Goal: Transaction & Acquisition: Purchase product/service

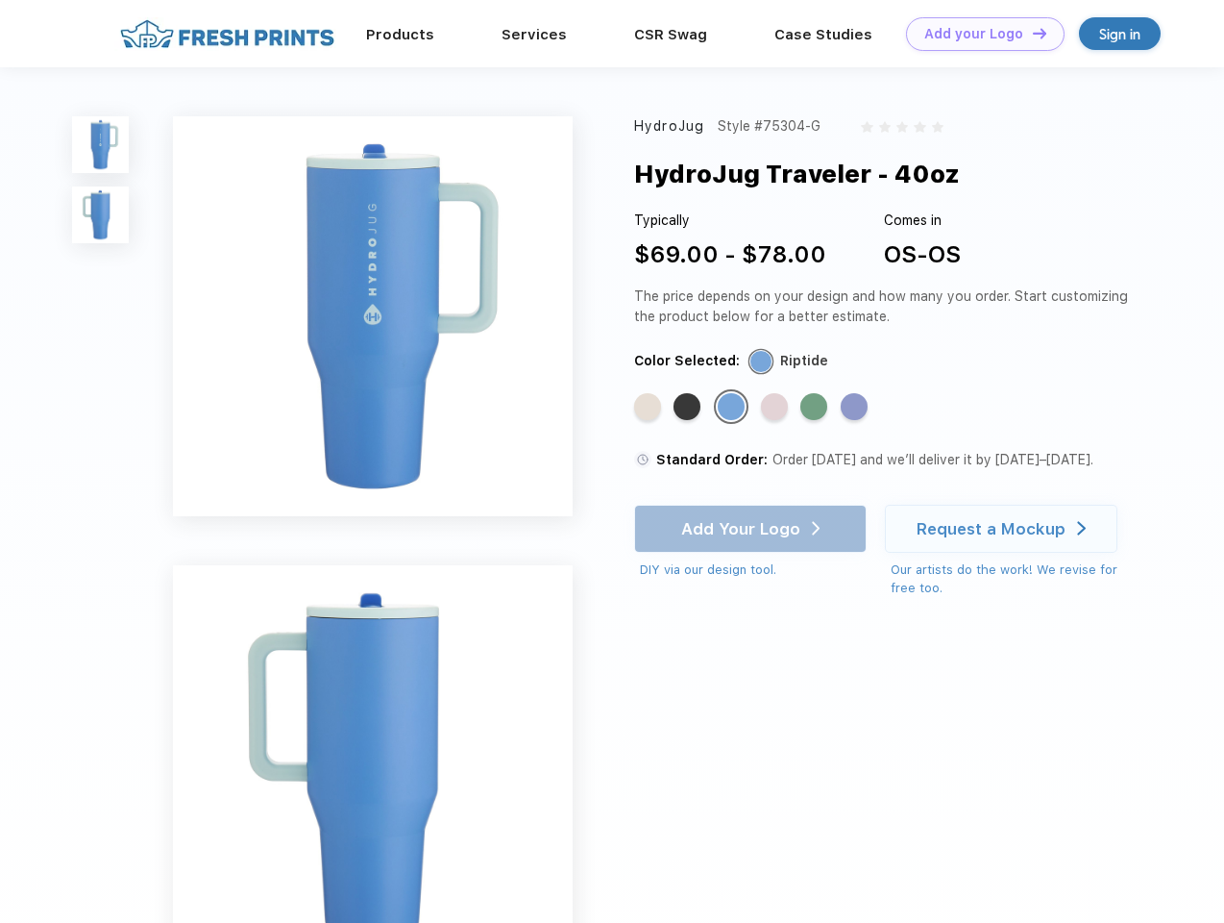
click at [978, 34] on link "Add your Logo Design Tool" at bounding box center [985, 34] width 159 height 34
click at [0, 0] on div "Design Tool" at bounding box center [0, 0] width 0 height 0
click at [1031, 33] on link "Add your Logo Design Tool" at bounding box center [985, 34] width 159 height 34
click at [101, 144] on img at bounding box center [100, 144] width 57 height 57
click at [101, 215] on img at bounding box center [100, 214] width 57 height 57
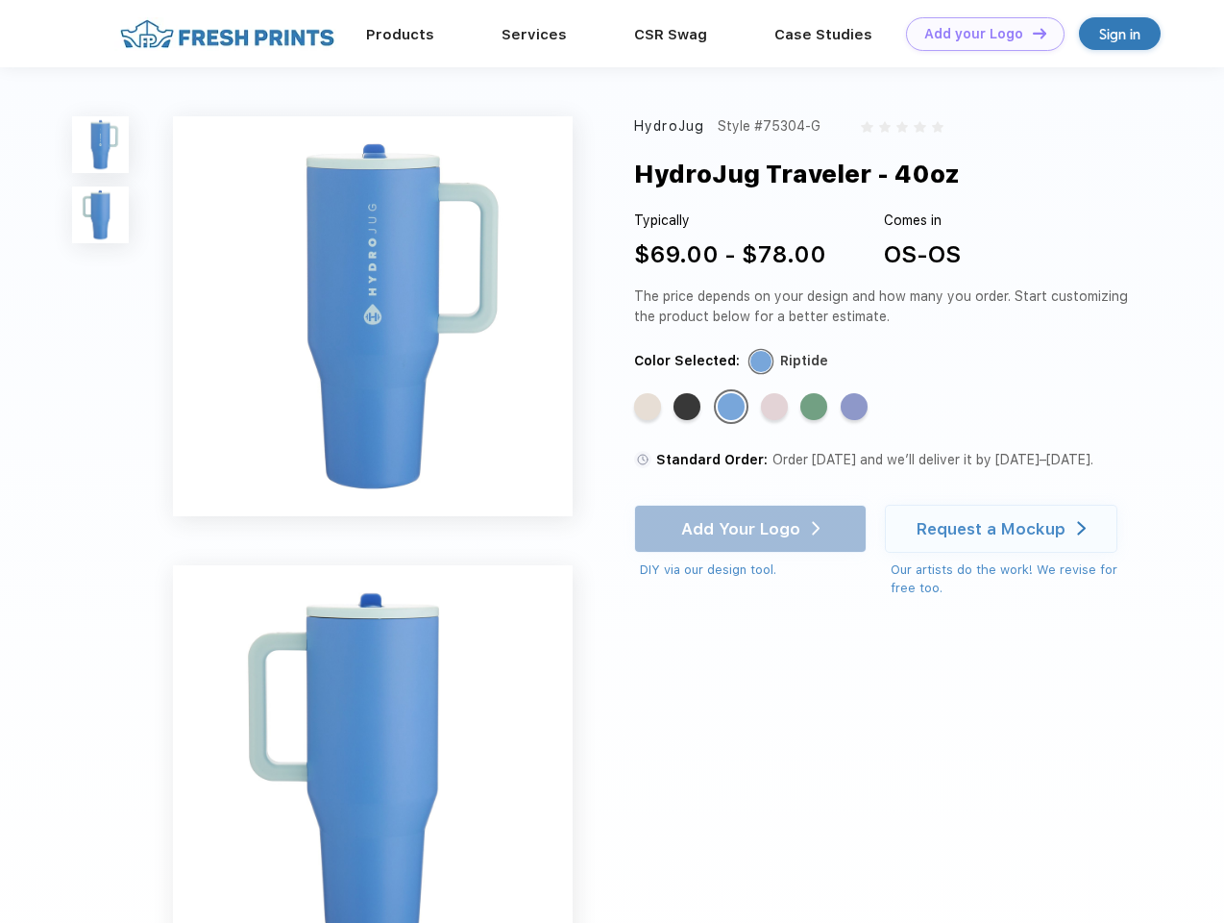
click at [650, 407] on div "Standard Color" at bounding box center [647, 406] width 27 height 27
click at [689, 407] on div "Standard Color" at bounding box center [687, 406] width 27 height 27
click at [733, 407] on div "Standard Color" at bounding box center [731, 406] width 27 height 27
click at [777, 407] on div "Standard Color" at bounding box center [774, 406] width 27 height 27
click at [816, 407] on div "Standard Color" at bounding box center [814, 406] width 27 height 27
